Goal: Task Accomplishment & Management: Manage account settings

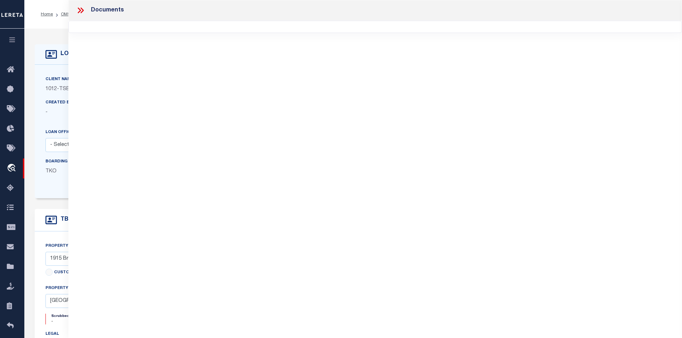
select select "4117"
select select "10"
select select "NonEscrow"
select select "Dallas"
click at [191, 159] on div "Documents" at bounding box center [375, 159] width 614 height 319
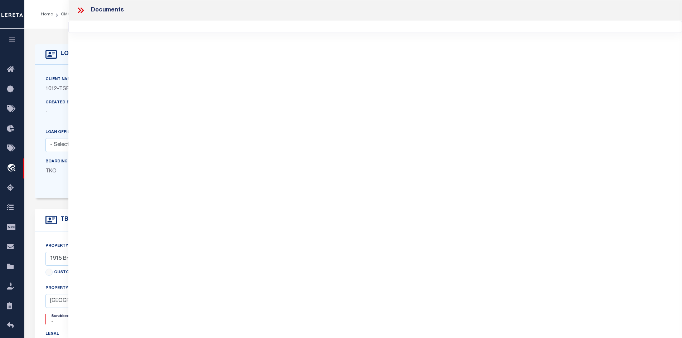
click at [307, 131] on div "Documents" at bounding box center [375, 159] width 614 height 319
click at [267, 168] on div "Documents" at bounding box center [375, 159] width 614 height 319
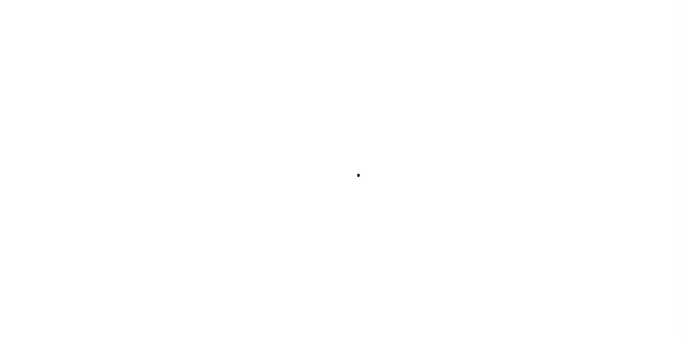
select select "10"
select select "NonEscrow"
select select "4117"
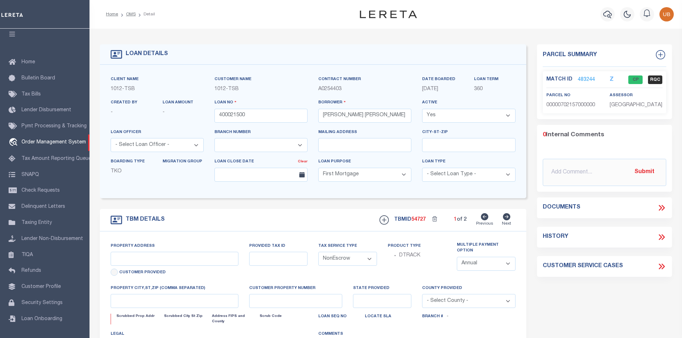
type input "1915 Brundrette"
select select
type input "Dallas TX 75208"
type input "[GEOGRAPHIC_DATA]"
select select "Dallas"
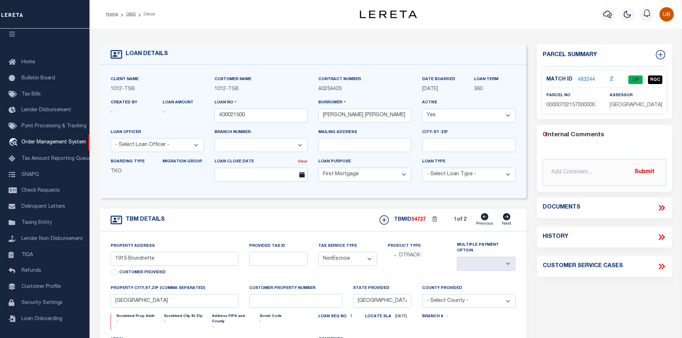
click at [251, 42] on div "LOAN DETAILS Client Name 1012 - TSB Customer Name 1012 -" at bounding box center [386, 238] width 583 height 405
click at [631, 18] on icon "button" at bounding box center [627, 14] width 9 height 9
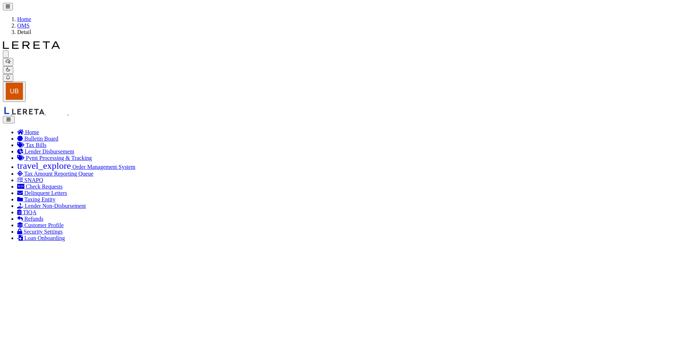
click at [241, 14] on div "Home OMS Detail" at bounding box center [341, 19] width 676 height 33
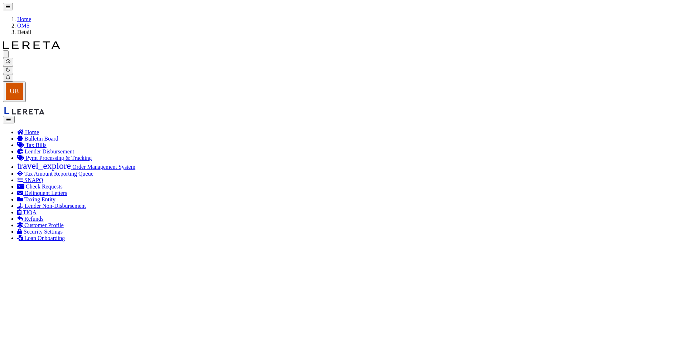
drag, startPoint x: 240, startPoint y: 112, endPoint x: 319, endPoint y: 114, distance: 78.8
drag, startPoint x: 235, startPoint y: 132, endPoint x: 341, endPoint y: 141, distance: 106.1
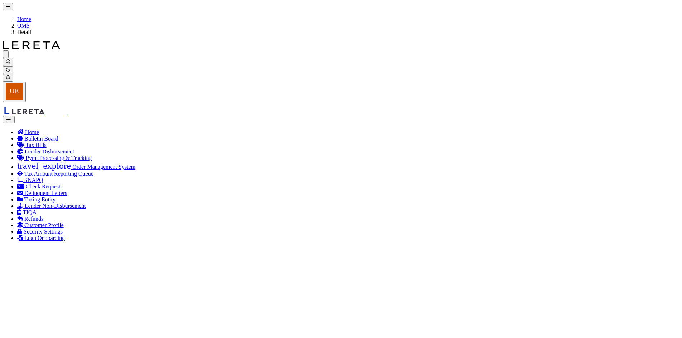
drag, startPoint x: 235, startPoint y: 150, endPoint x: 329, endPoint y: 155, distance: 94.7
drag, startPoint x: 245, startPoint y: 172, endPoint x: 331, endPoint y: 176, distance: 86.8
drag, startPoint x: 294, startPoint y: 194, endPoint x: 332, endPoint y: 194, distance: 38.0
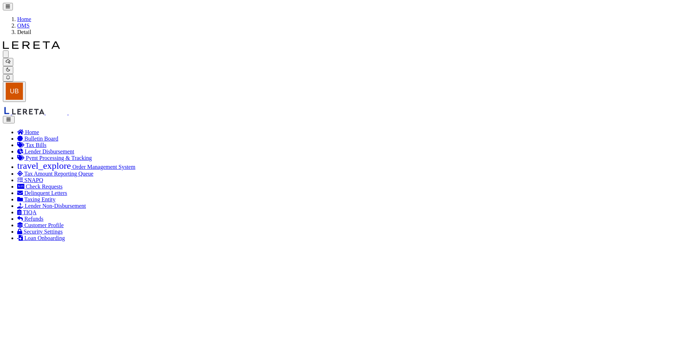
drag, startPoint x: 270, startPoint y: 58, endPoint x: 302, endPoint y: 60, distance: 32.3
drag, startPoint x: 243, startPoint y: 49, endPoint x: 291, endPoint y: 54, distance: 48.6
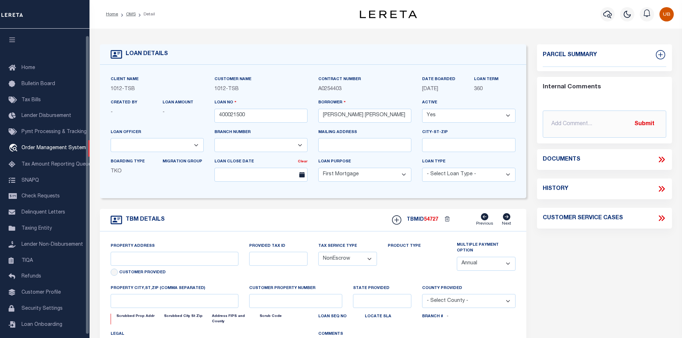
select select "10"
select select "NonEscrow"
select select "4117"
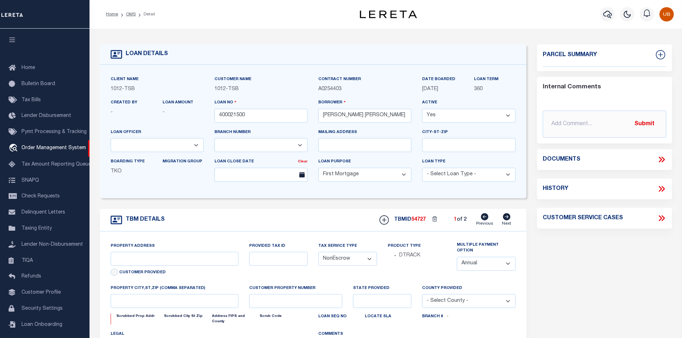
scroll to position [7, 0]
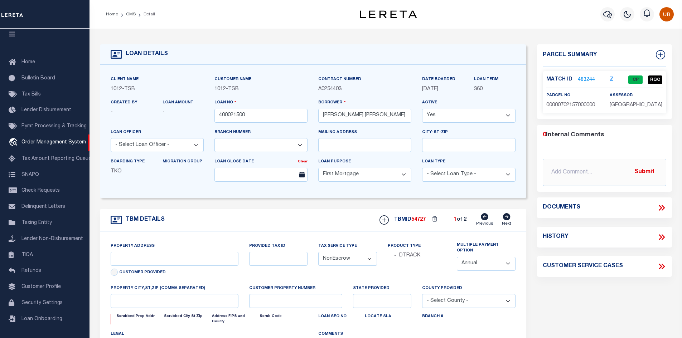
type input "1915 Brundrette"
select select
type input "Dallas TX 75208"
type input "[GEOGRAPHIC_DATA]"
select select "Dallas"
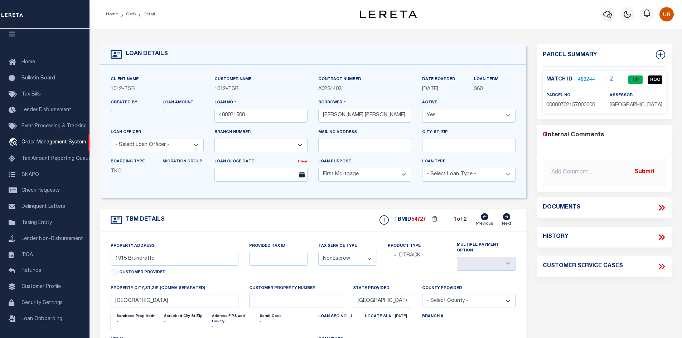
click at [661, 209] on icon at bounding box center [660, 208] width 3 height 6
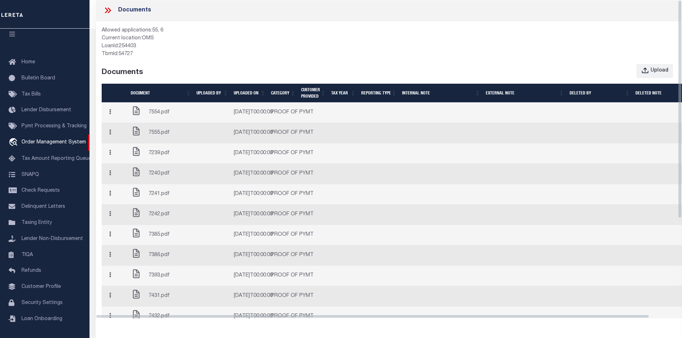
click at [105, 6] on icon at bounding box center [107, 10] width 9 height 9
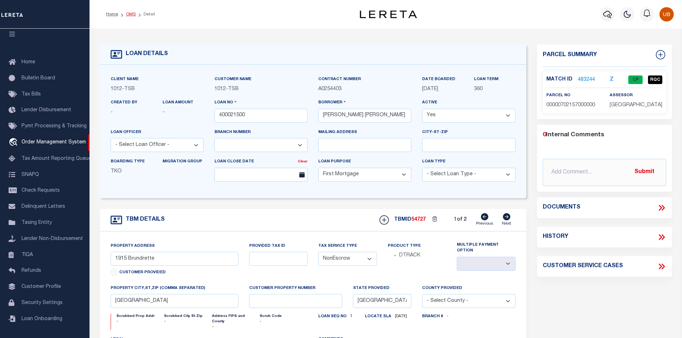
click at [128, 15] on link "OMS" at bounding box center [131, 14] width 10 height 4
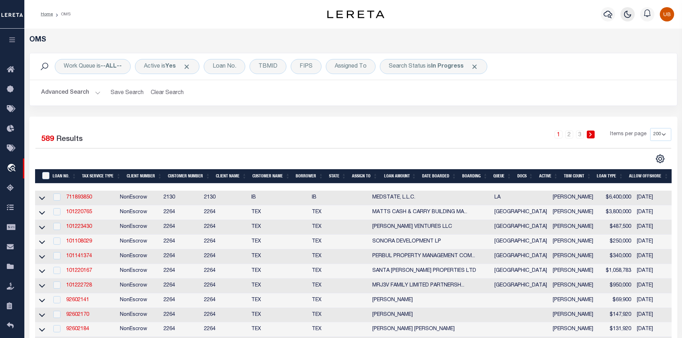
click at [627, 18] on icon "button" at bounding box center [628, 14] width 6 height 6
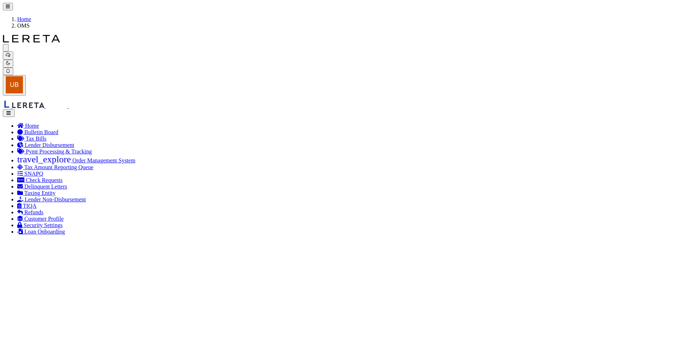
type input "120121"
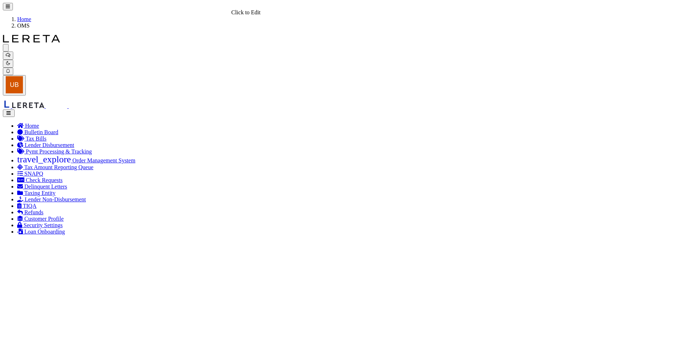
type input "120721"
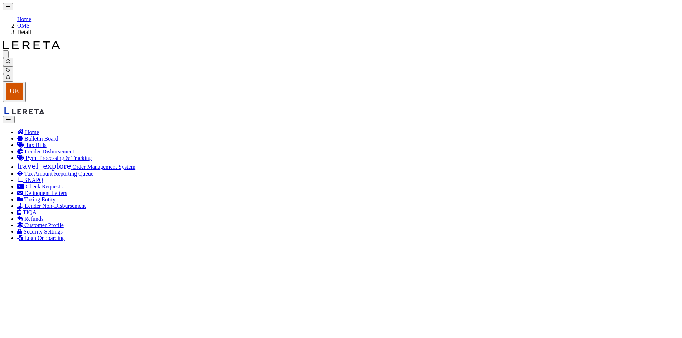
type input "120721"
type input "[PERSON_NAME] CAPITAL LLC"
select select
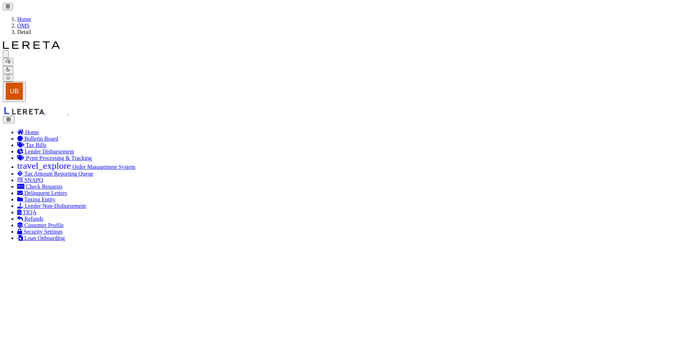
type input "24 RUNNYMEDE CT"
radio input "true"
select select "Escrow"
select select
type input "WHIPPANY NJ 07981"
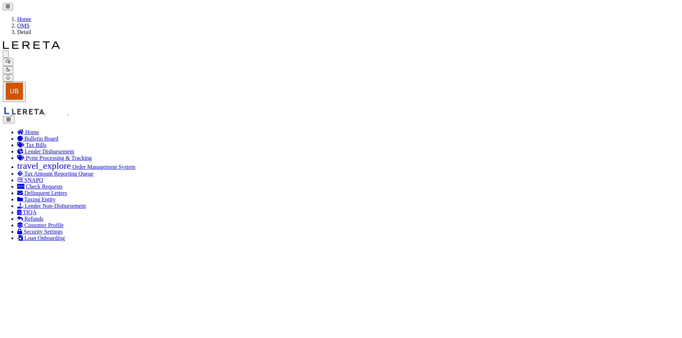
type input "120721-1"
type input "NJ"
select select
type textarea "COLLECTOR: ENTITY: PARCEL: 1"
click at [10, 67] on icon "button" at bounding box center [8, 69] width 5 height 5
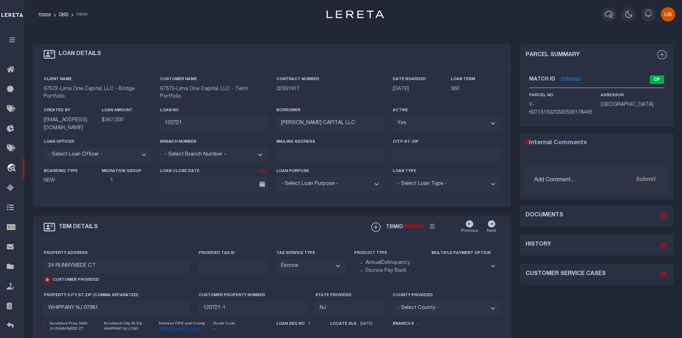
click at [562, 79] on link "2184360" at bounding box center [571, 80] width 20 height 8
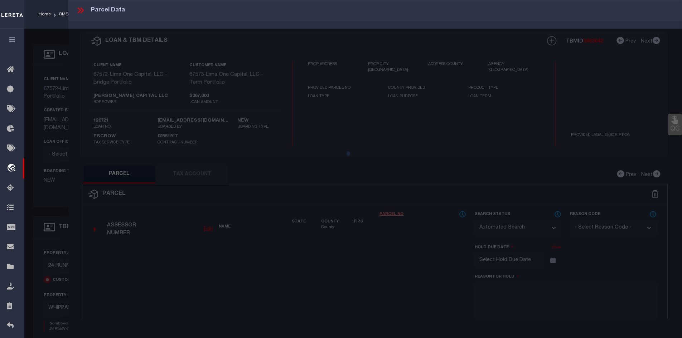
checkbox input "false"
select select "CP"
type input "24 RUNNYMEDE CT"
type input "WHIPPANY NJ 07981"
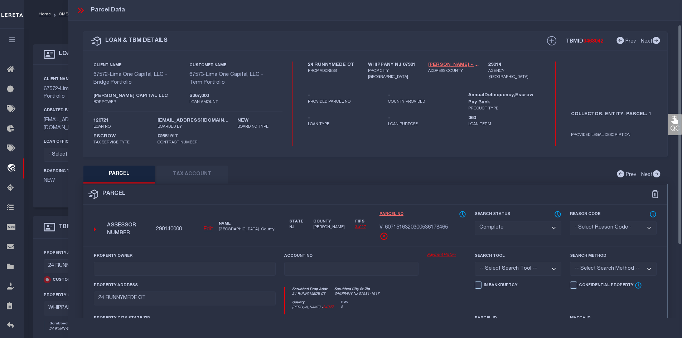
scroll to position [72, 0]
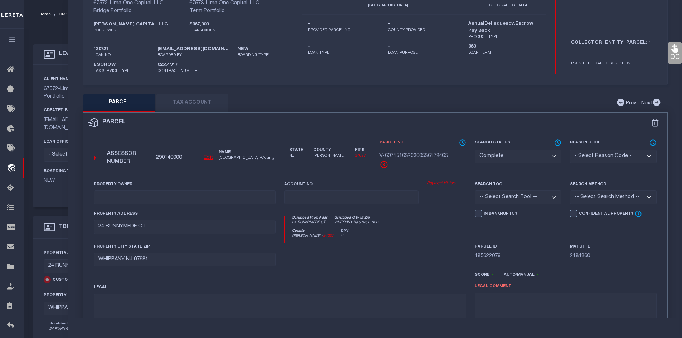
click at [445, 184] on link "Payment History" at bounding box center [446, 184] width 39 height 6
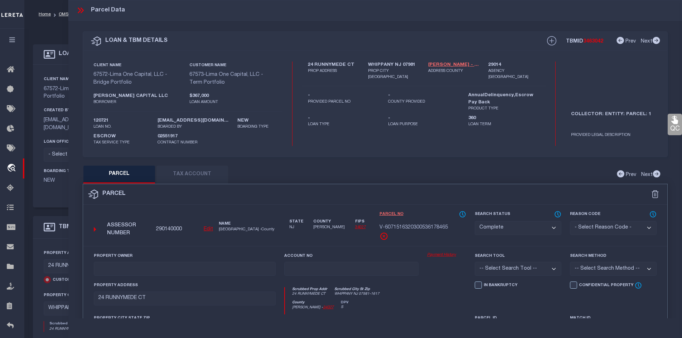
click at [436, 255] on link "Payment History" at bounding box center [446, 255] width 39 height 6
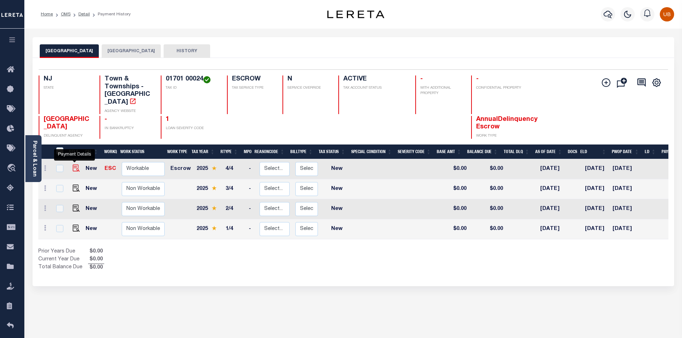
click at [73, 165] on img "" at bounding box center [76, 168] width 7 height 7
checkbox input "true"
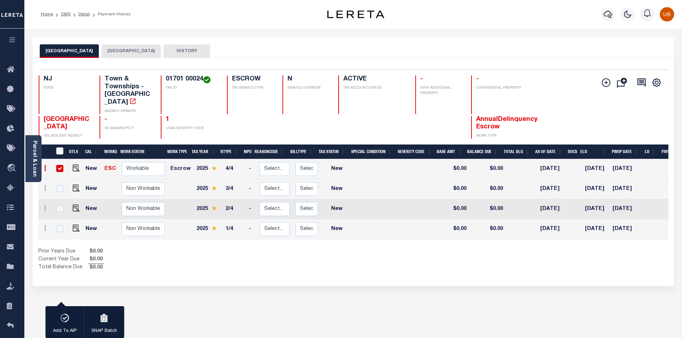
click at [45, 167] on link at bounding box center [45, 170] width 8 height 6
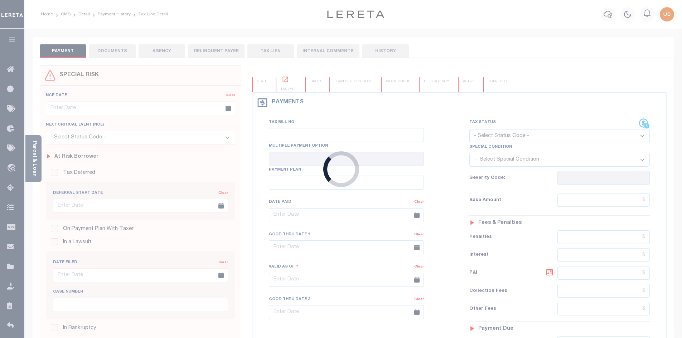
checkbox input "false"
type input "[DATE]"
select select "NW2"
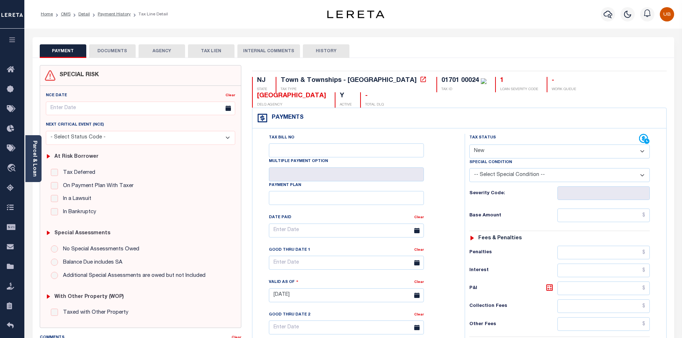
click at [110, 51] on button "DOCUMENTS" at bounding box center [112, 51] width 47 height 14
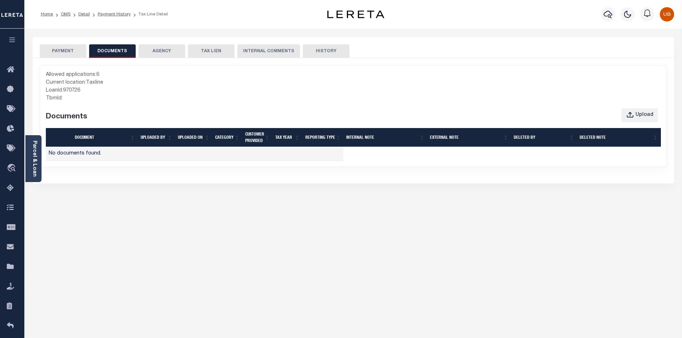
click at [111, 87] on div "LoanId: 970726" at bounding box center [353, 91] width 615 height 8
drag, startPoint x: 61, startPoint y: 98, endPoint x: 97, endPoint y: 101, distance: 36.3
click at [97, 101] on div "TbmId:" at bounding box center [353, 99] width 615 height 8
drag, startPoint x: 62, startPoint y: 152, endPoint x: 122, endPoint y: 156, distance: 60.3
click at [121, 156] on td "No documents found." at bounding box center [195, 154] width 298 height 14
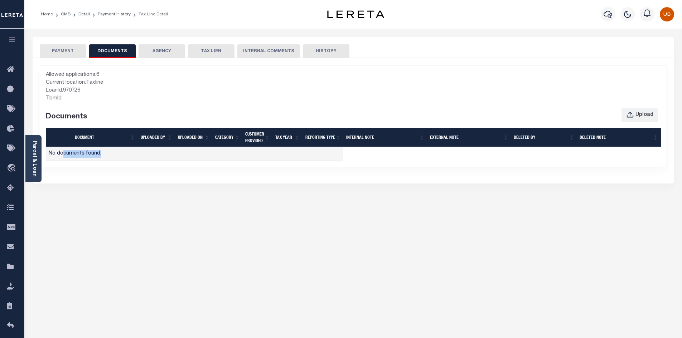
click at [122, 156] on td "No documents found." at bounding box center [195, 154] width 298 height 14
click at [299, 228] on div "PAYMENT DOCUMENTS AGENCY DELINQUENT PAYEE" at bounding box center [353, 264] width 652 height 455
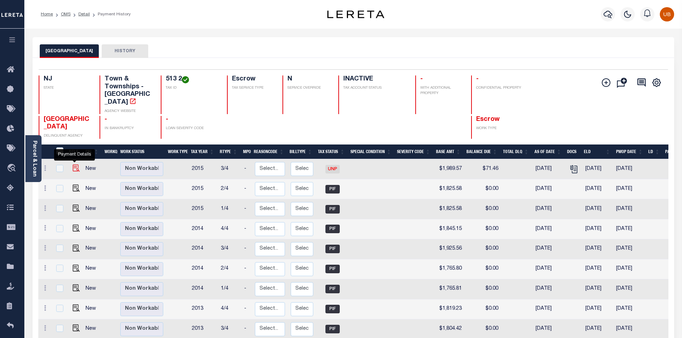
click at [74, 165] on img "" at bounding box center [76, 168] width 7 height 7
checkbox input "true"
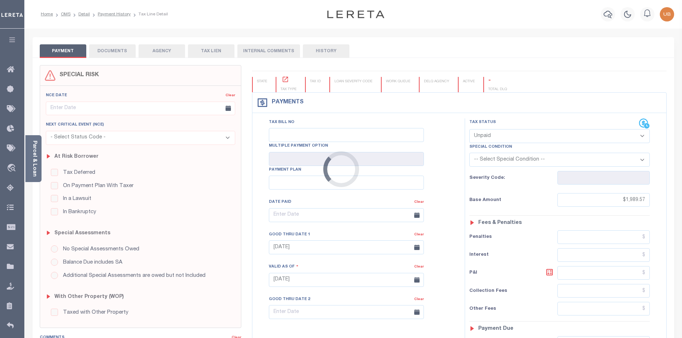
select select "UNP"
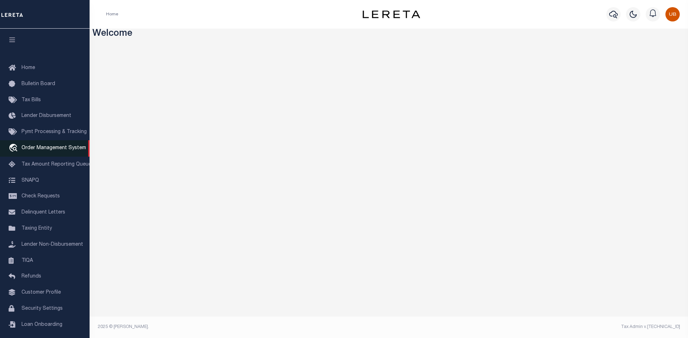
click at [44, 144] on link "travel_explore Order Management System" at bounding box center [45, 148] width 90 height 16
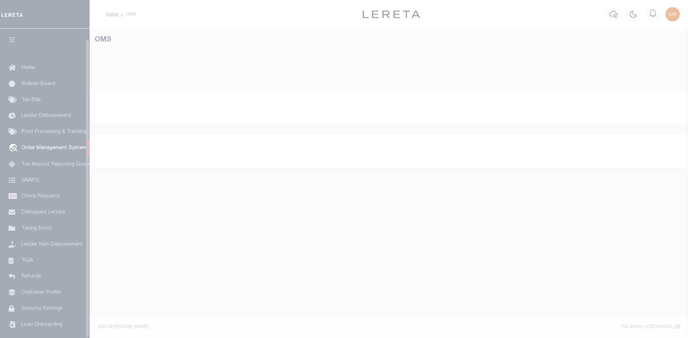
select select "200"
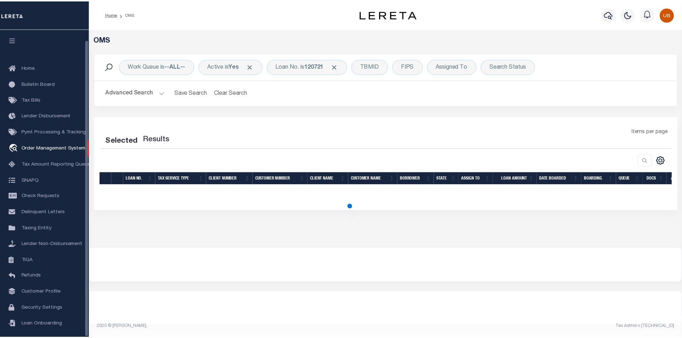
scroll to position [10, 0]
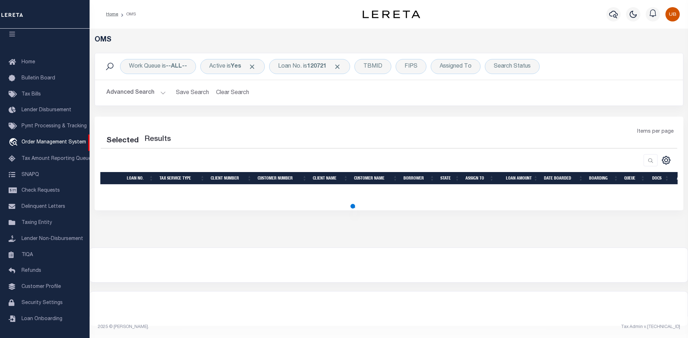
select select "200"
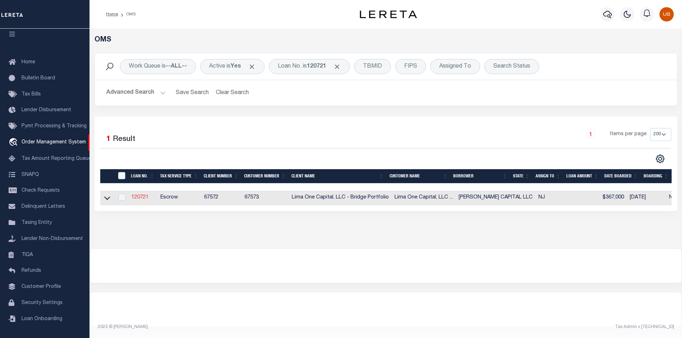
click at [135, 195] on link "120721" at bounding box center [139, 197] width 17 height 5
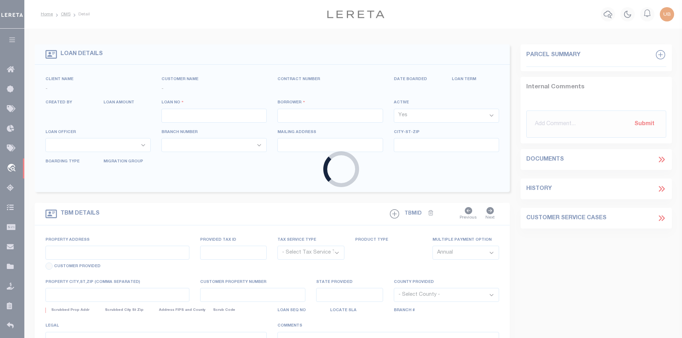
type input "120721"
type input "[PERSON_NAME] CAPITAL LLC"
select select
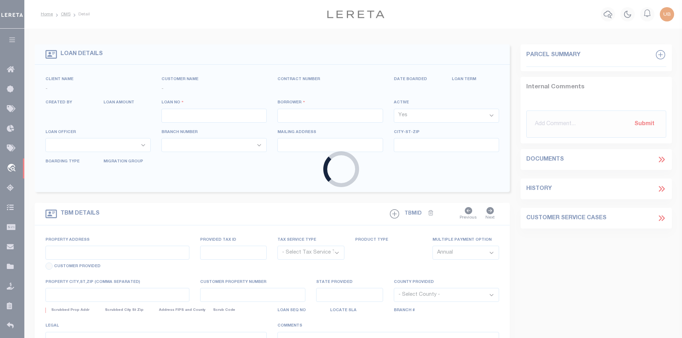
select select
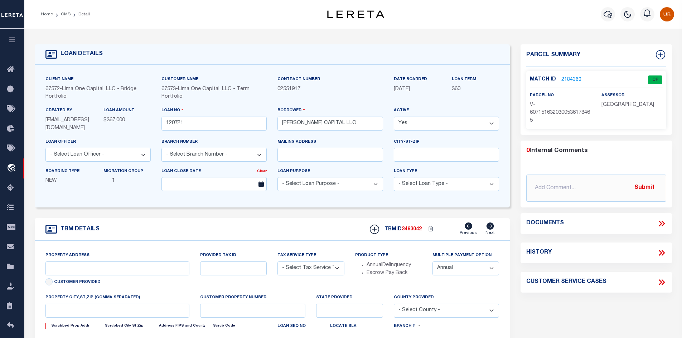
type input "24 RUNNYMEDE CT"
radio input "true"
select select "Escrow"
select select
type input "WHIPPANY NJ 07981"
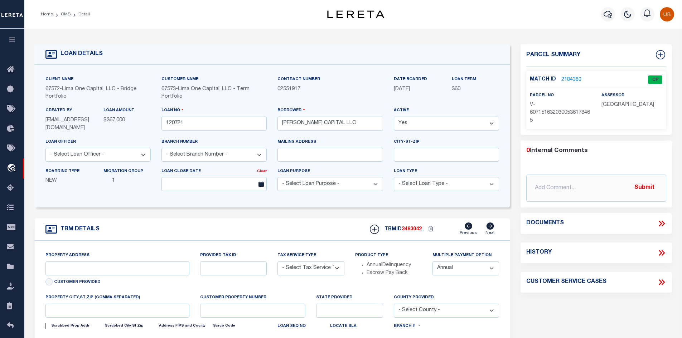
type input "120721-1"
type input "NJ"
type textarea "COLLECTOR: ENTITY: PARCEL: 1"
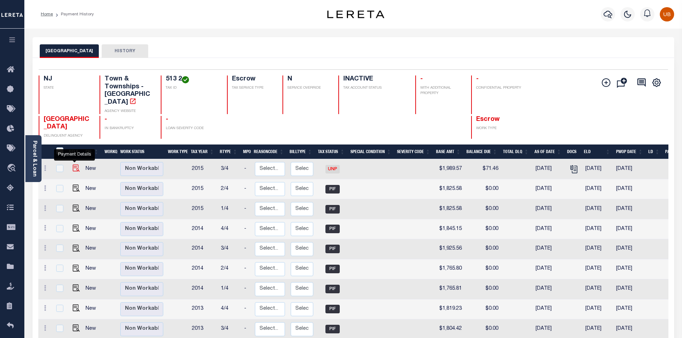
click at [74, 165] on img "" at bounding box center [76, 168] width 7 height 7
checkbox input "true"
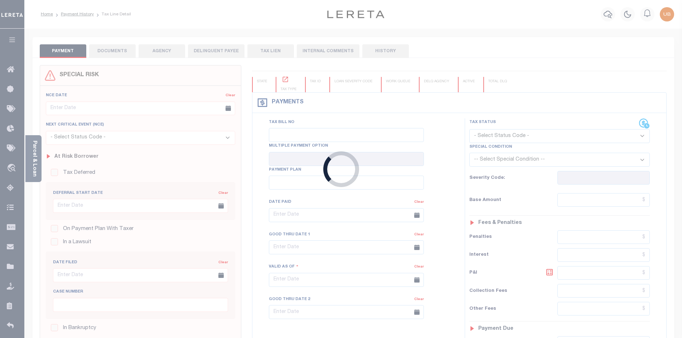
type input "08/31/2015"
type input "[DATE]"
type input "$1,989.57"
type input "$1,918.27"
type input "$71.46"
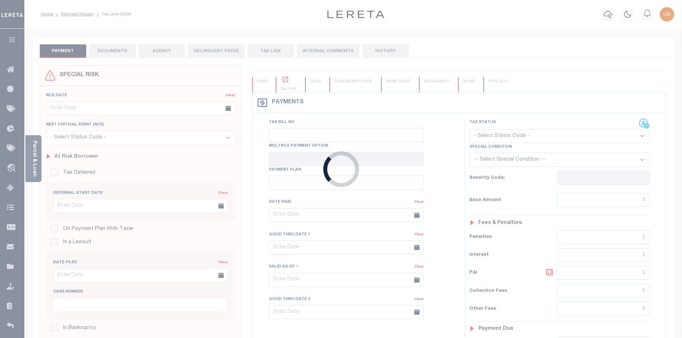
type input "$71.46"
select select "UNP"
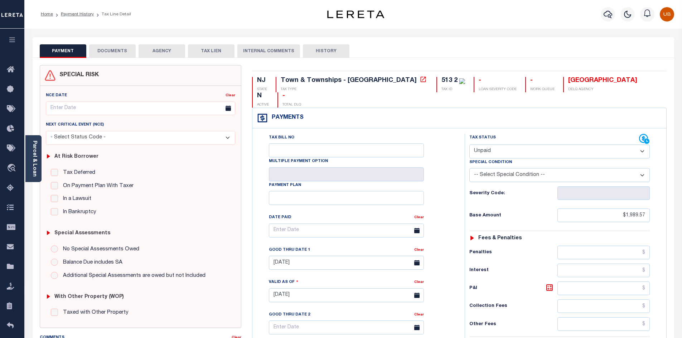
click at [105, 47] on button "DOCUMENTS" at bounding box center [112, 51] width 47 height 14
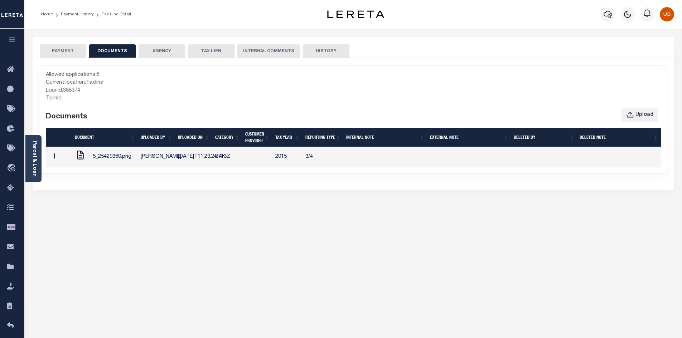
click at [55, 154] on button "button" at bounding box center [54, 157] width 11 height 14
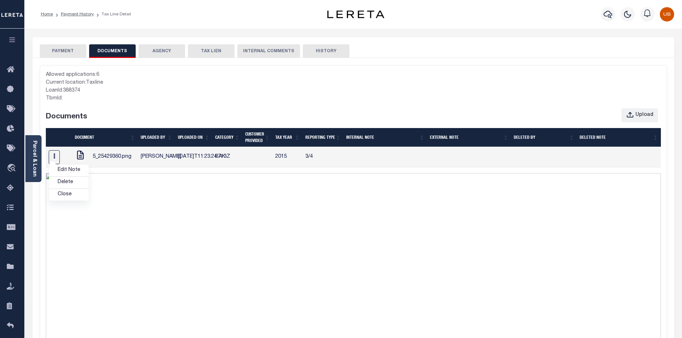
click at [243, 26] on div "Home Payment History Tax Line Detail" at bounding box center [353, 14] width 658 height 29
click at [51, 154] on button "button" at bounding box center [54, 157] width 11 height 14
click at [75, 170] on link "Edit Note" at bounding box center [69, 171] width 40 height 12
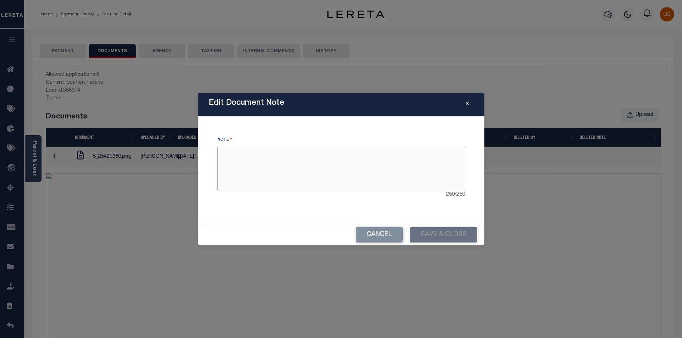
click at [360, 168] on textarea at bounding box center [341, 168] width 248 height 45
type textarea "E"
click at [310, 107] on div "Edit Document Note" at bounding box center [341, 105] width 286 height 24
click at [438, 234] on button "Save & Close" at bounding box center [443, 234] width 67 height 15
click at [442, 238] on button "Save & Close" at bounding box center [443, 234] width 67 height 15
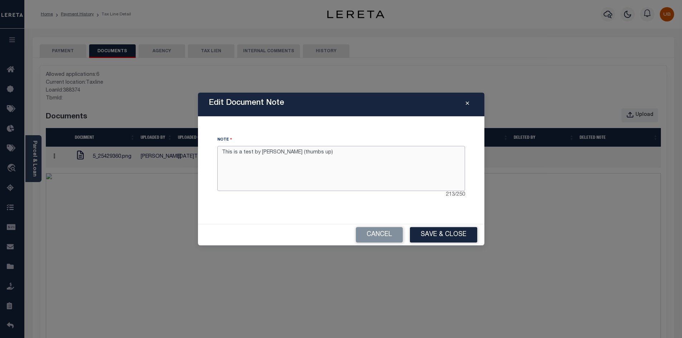
drag, startPoint x: 280, startPoint y: 155, endPoint x: 358, endPoint y: 158, distance: 78.1
click at [357, 158] on textarea "This is a test by Edgar G (thumbs up)" at bounding box center [341, 168] width 248 height 45
type textarea "This is a test by Edgar G"
click at [430, 228] on button "Save & Close" at bounding box center [443, 234] width 67 height 15
click at [469, 104] on button "Reported By" at bounding box center [467, 104] width 13 height 9
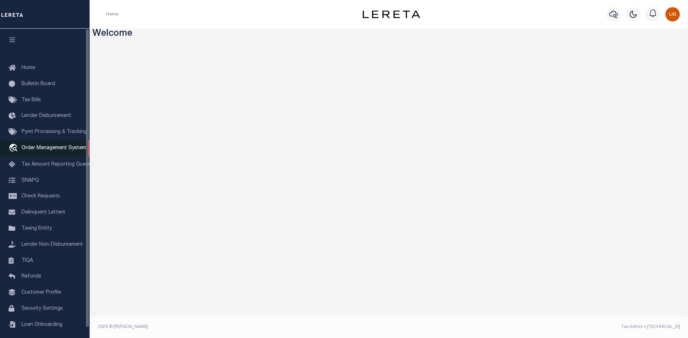
click at [46, 147] on span "Order Management System" at bounding box center [53, 148] width 64 height 5
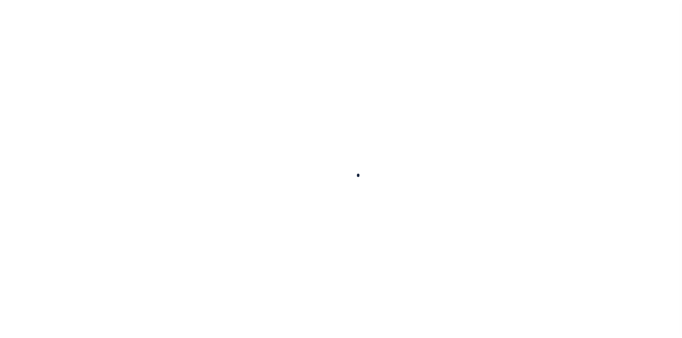
scroll to position [10, 0]
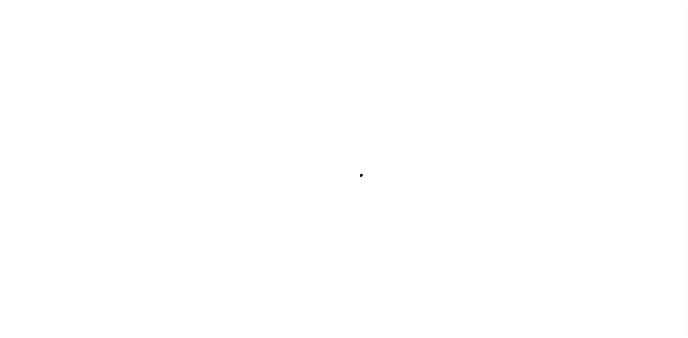
select select "200"
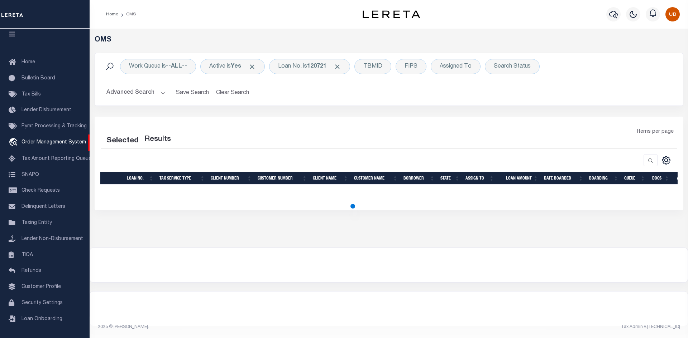
select select "200"
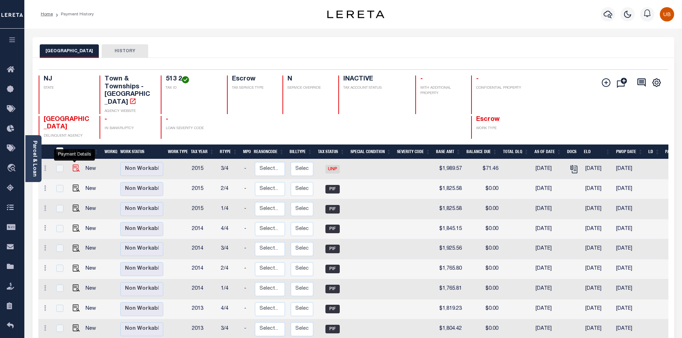
click at [73, 165] on img "" at bounding box center [76, 168] width 7 height 7
checkbox input "true"
